Goal: Check status: Check status

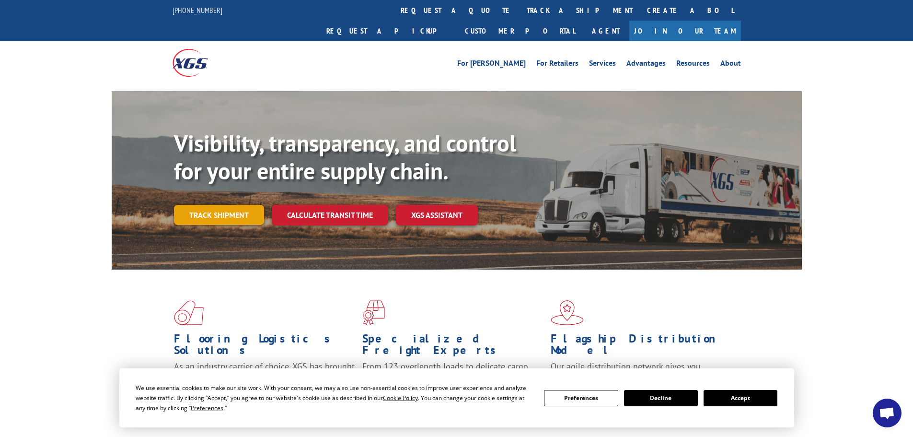
click at [203, 205] on link "Track shipment" at bounding box center [219, 215] width 90 height 20
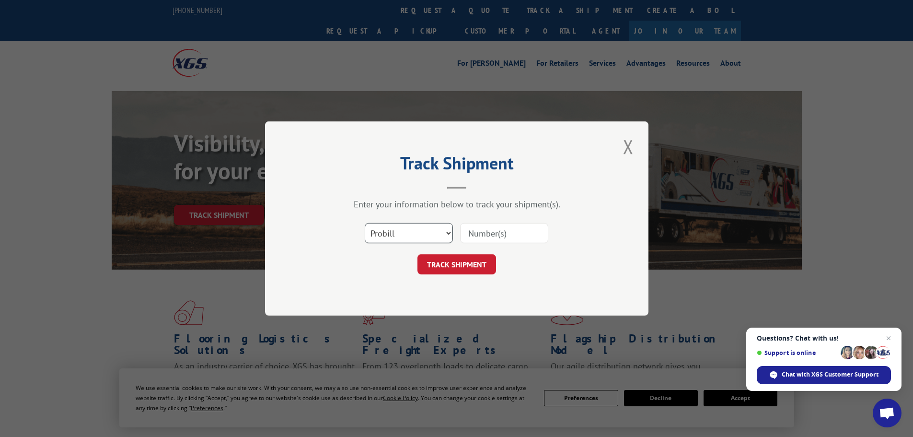
click at [410, 233] on select "Select category... Probill BOL PO" at bounding box center [409, 233] width 88 height 20
select select "bol"
click at [365, 223] on select "Select category... Probill BOL PO" at bounding box center [409, 233] width 88 height 20
click at [481, 224] on input at bounding box center [504, 233] width 88 height 20
paste input "4846921"
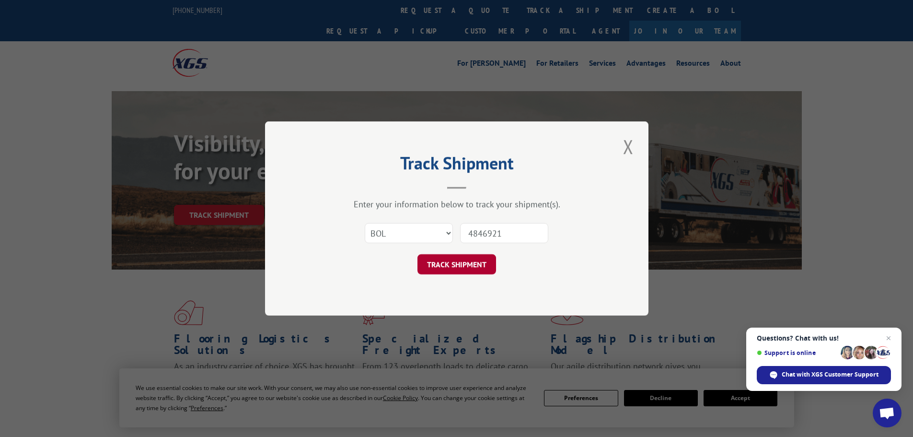
type input "4846921"
click at [452, 264] on button "TRACK SHIPMENT" at bounding box center [456, 264] width 79 height 20
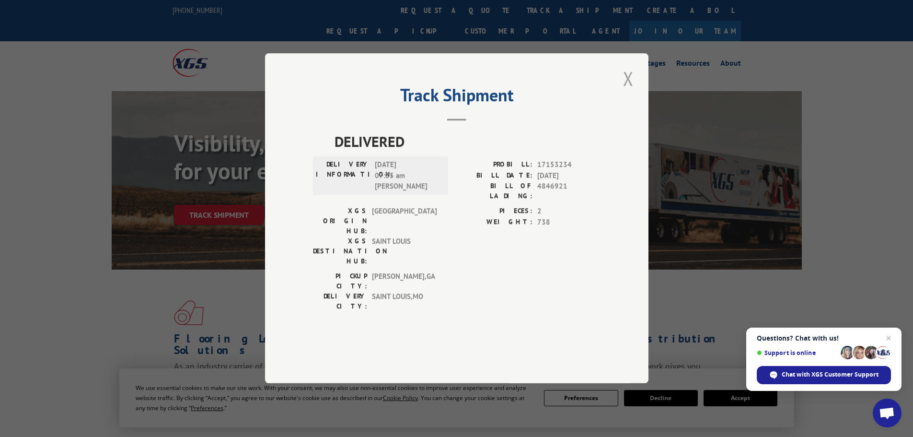
click at [629, 92] on button "Close modal" at bounding box center [628, 78] width 16 height 26
